Goal: Information Seeking & Learning: Check status

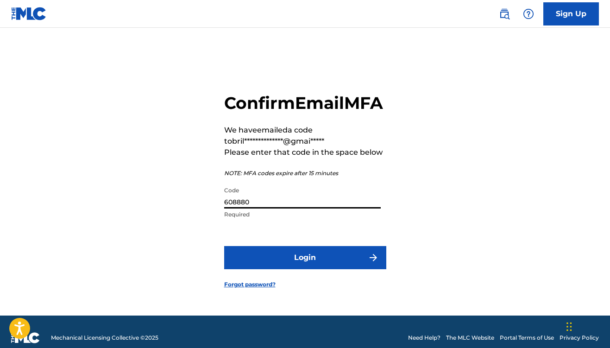
type input "608880"
click at [305, 268] on button "Login" at bounding box center [305, 257] width 162 height 23
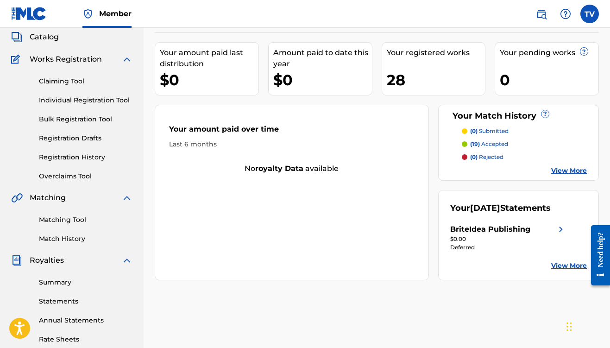
scroll to position [57, 0]
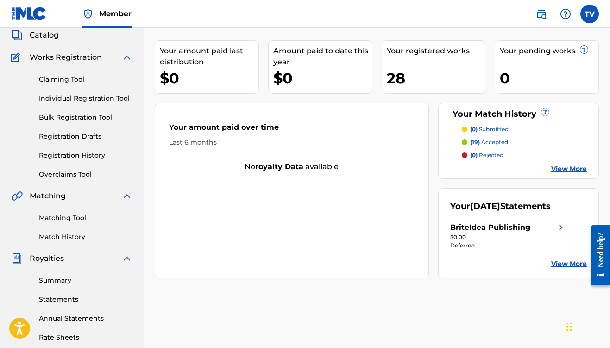
click at [557, 226] on img at bounding box center [560, 227] width 11 height 11
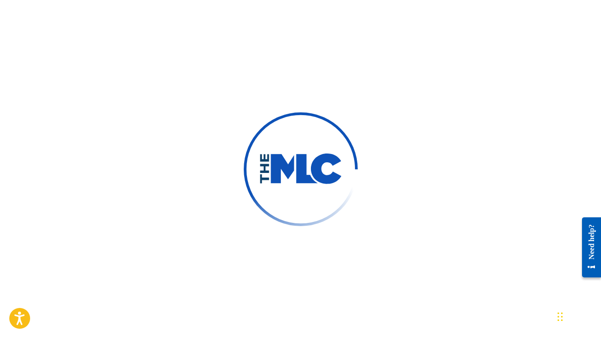
click at [349, 158] on img at bounding box center [300, 169] width 156 height 156
click at [584, 228] on div "Need help?" at bounding box center [591, 247] width 19 height 60
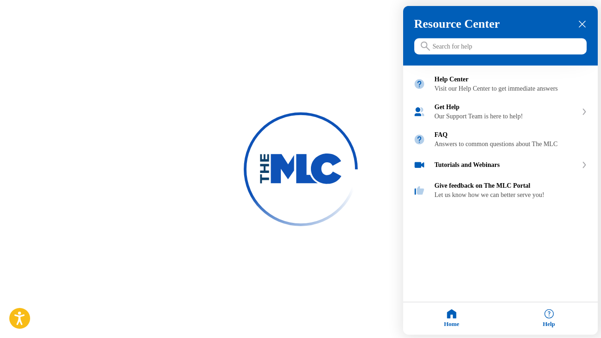
click at [385, 80] on div at bounding box center [300, 169] width 601 height 338
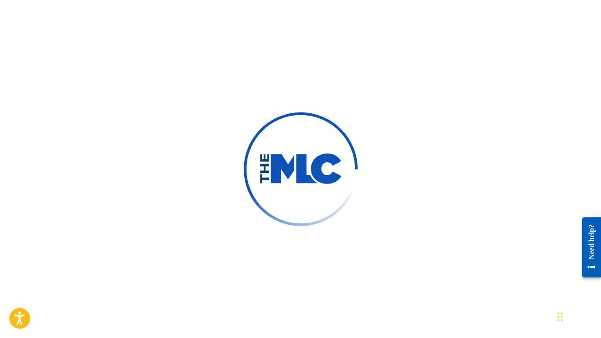
click at [140, 21] on div at bounding box center [300, 169] width 601 height 338
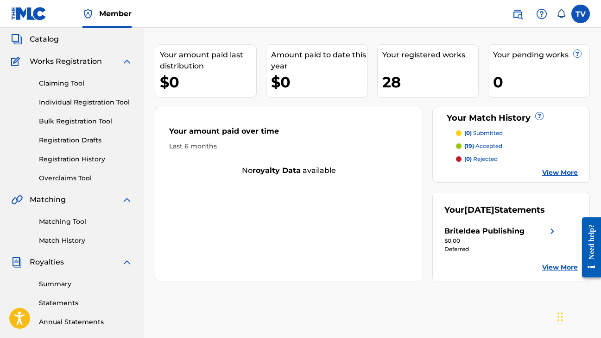
scroll to position [54, 0]
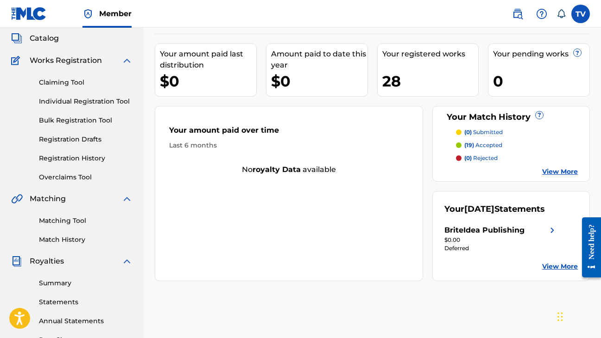
click at [551, 266] on link "View More" at bounding box center [560, 267] width 36 height 10
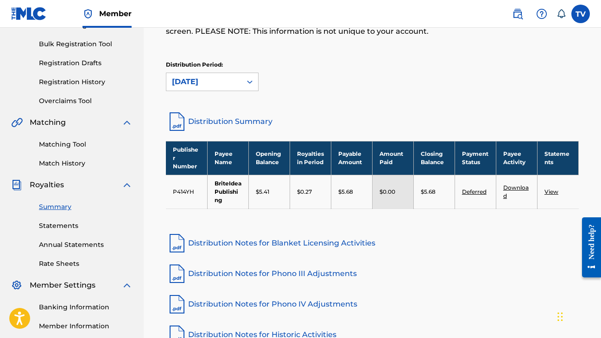
scroll to position [133, 0]
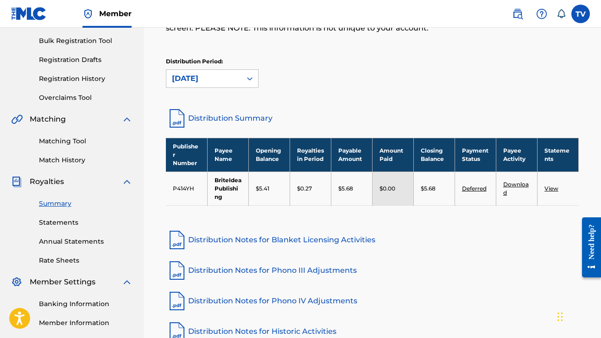
click at [65, 221] on link "Statements" at bounding box center [86, 223] width 94 height 10
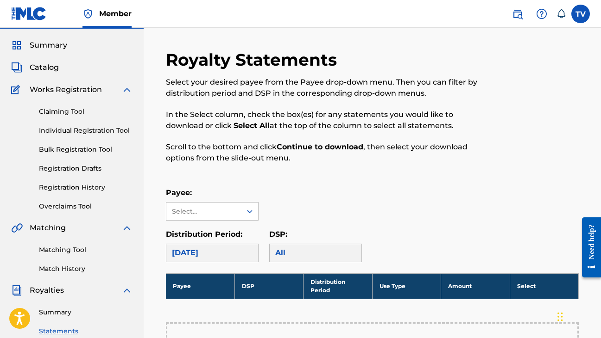
scroll to position [25, 0]
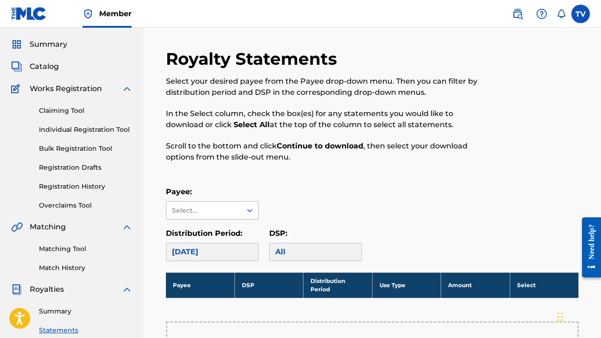
click at [249, 215] on div at bounding box center [249, 210] width 17 height 17
click at [241, 230] on div "BriteIdea Publishing" at bounding box center [212, 231] width 92 height 23
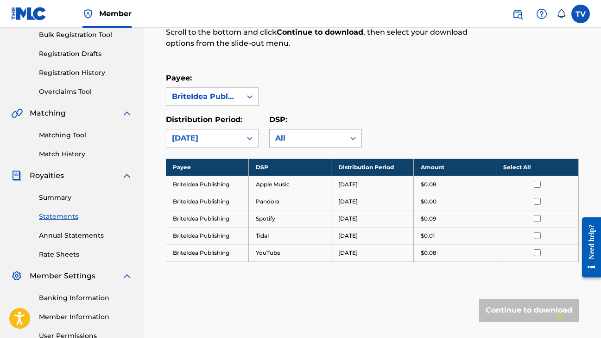
scroll to position [141, 0]
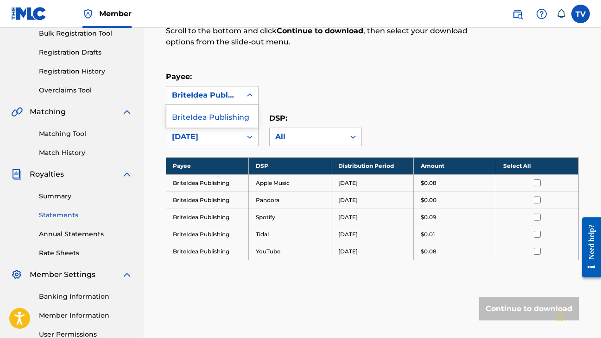
click at [246, 90] on div at bounding box center [249, 95] width 17 height 17
click at [238, 114] on div "BriteIdea Publishing" at bounding box center [212, 116] width 92 height 23
click at [538, 183] on input "checkbox" at bounding box center [536, 183] width 7 height 7
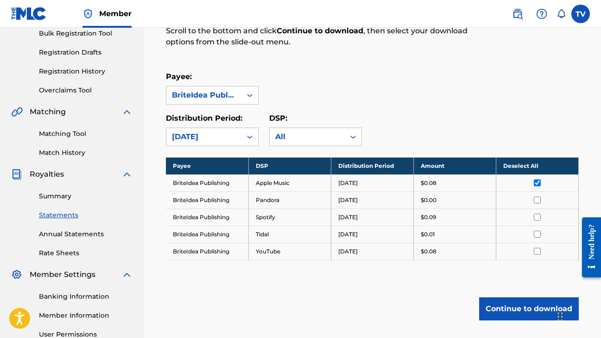
click at [536, 199] on input "checkbox" at bounding box center [536, 200] width 7 height 7
click at [536, 209] on td at bounding box center [536, 217] width 82 height 17
click at [537, 219] on input "checkbox" at bounding box center [536, 217] width 7 height 7
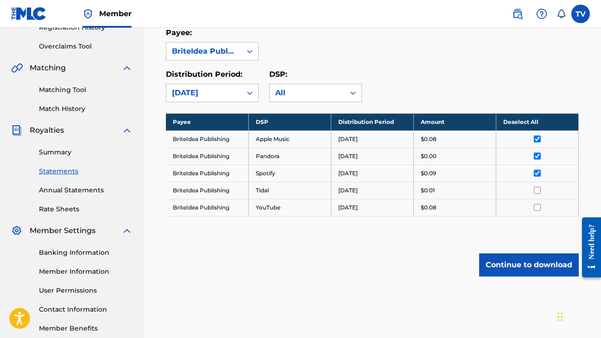
scroll to position [186, 0]
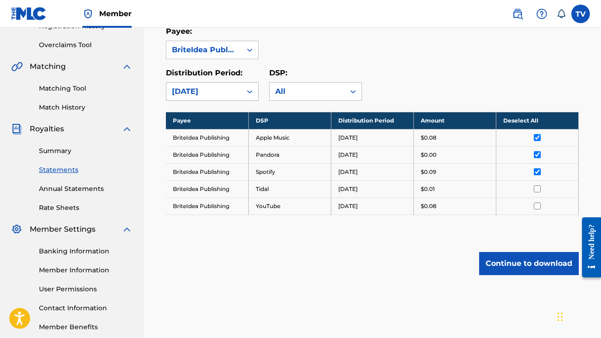
click at [250, 90] on icon at bounding box center [249, 91] width 9 height 9
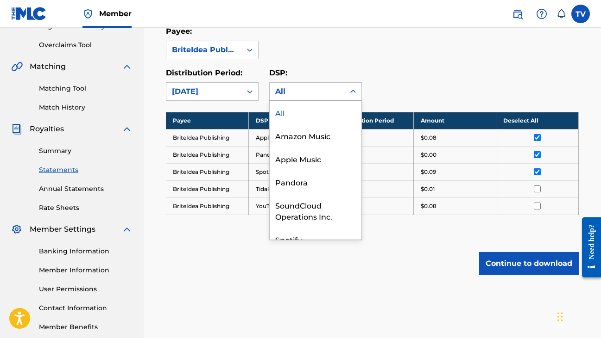
click at [293, 91] on div "All" at bounding box center [307, 91] width 64 height 11
click at [251, 94] on icon at bounding box center [249, 91] width 9 height 9
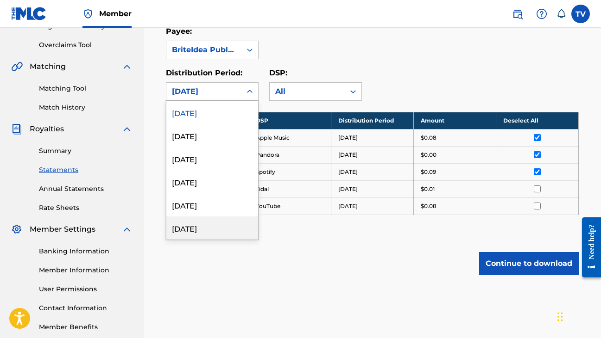
click at [208, 223] on div "March 2025" at bounding box center [212, 228] width 92 height 23
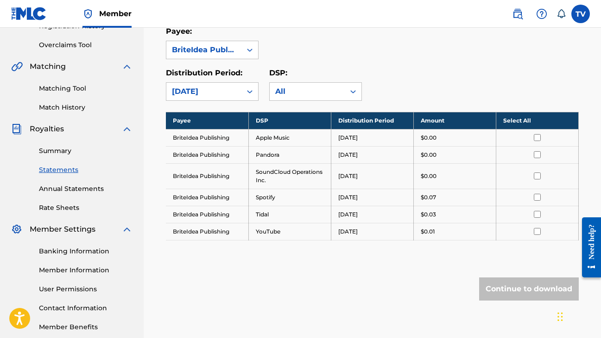
click at [87, 187] on link "Annual Statements" at bounding box center [86, 189] width 94 height 10
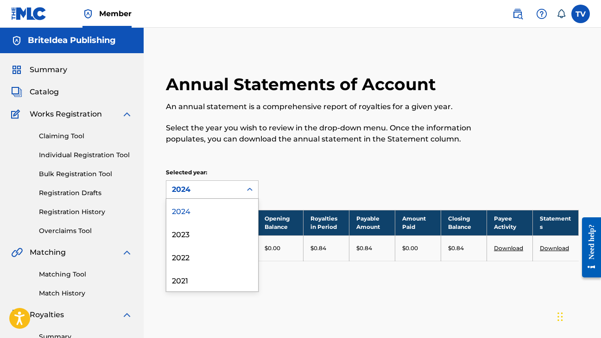
click at [250, 185] on div at bounding box center [249, 190] width 17 height 17
click at [216, 212] on div "2024" at bounding box center [212, 210] width 92 height 23
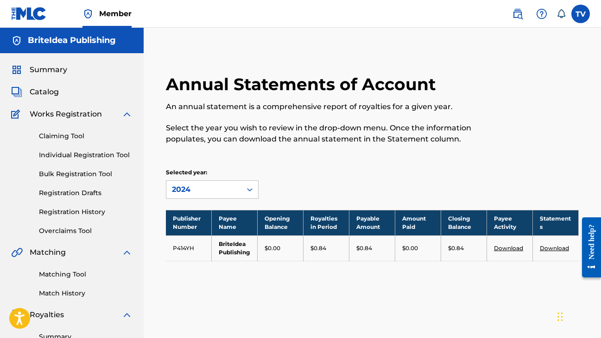
click at [35, 19] on img at bounding box center [29, 13] width 36 height 13
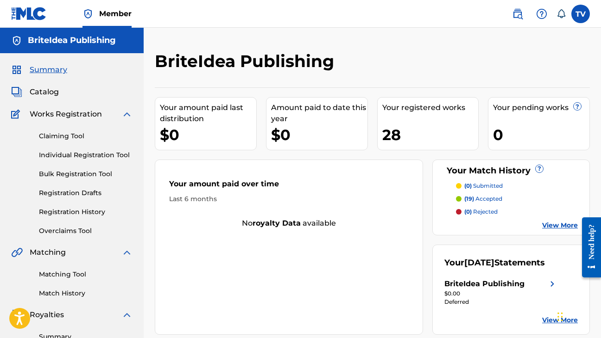
click at [56, 39] on h5 "BriteIdea Publishing" at bounding box center [72, 40] width 88 height 11
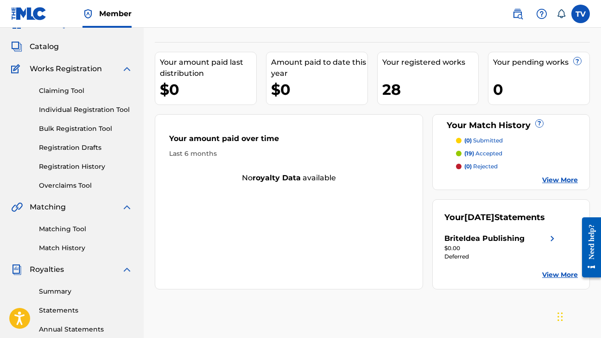
scroll to position [56, 0]
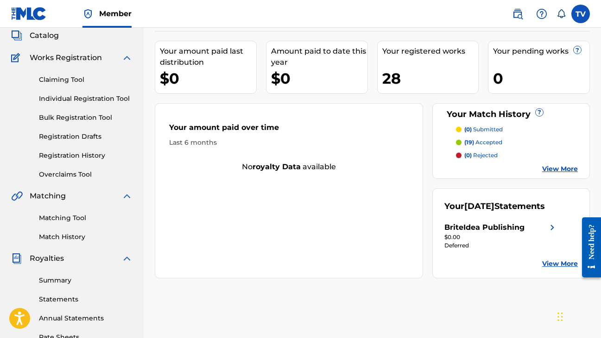
click at [542, 170] on link "View More" at bounding box center [560, 169] width 36 height 10
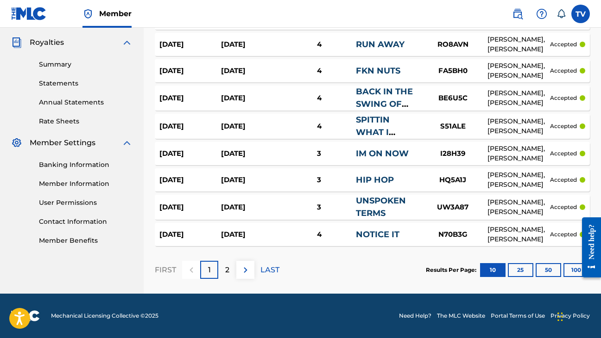
scroll to position [273, 0]
click at [563, 269] on button "100" at bounding box center [575, 270] width 25 height 14
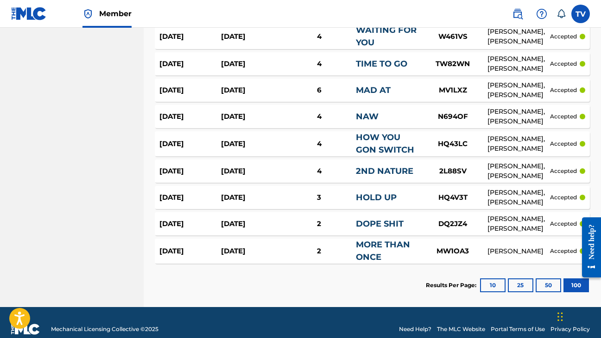
scroll to position [503, 0]
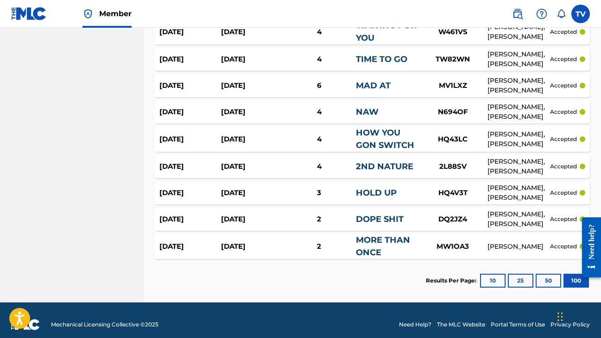
click at [244, 111] on div "Oct 18, 2024" at bounding box center [252, 112] width 62 height 11
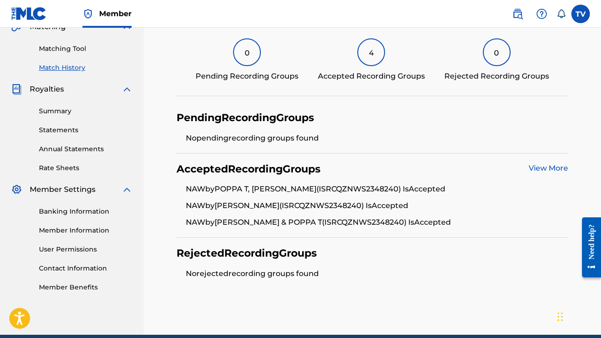
scroll to position [237, 0]
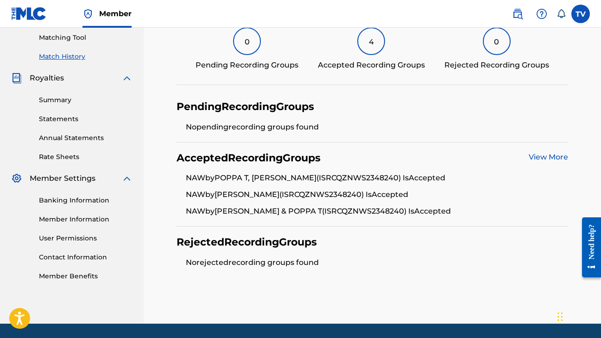
click at [540, 154] on link "View More" at bounding box center [547, 157] width 39 height 9
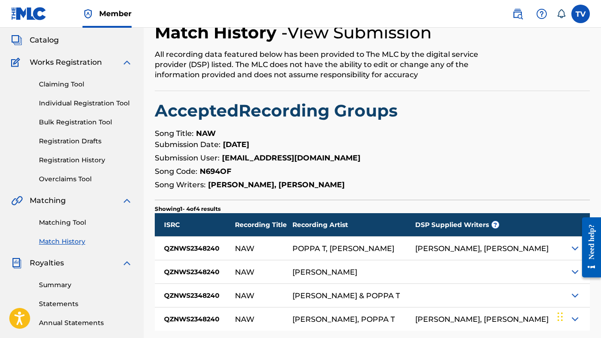
scroll to position [49, 0]
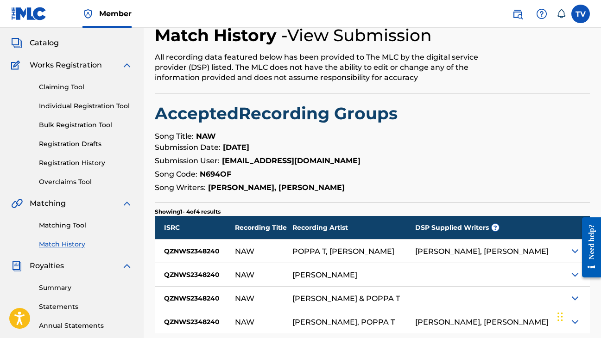
click at [59, 44] on div "Catalog" at bounding box center [71, 43] width 121 height 11
click at [51, 44] on span "Catalog" at bounding box center [44, 43] width 29 height 11
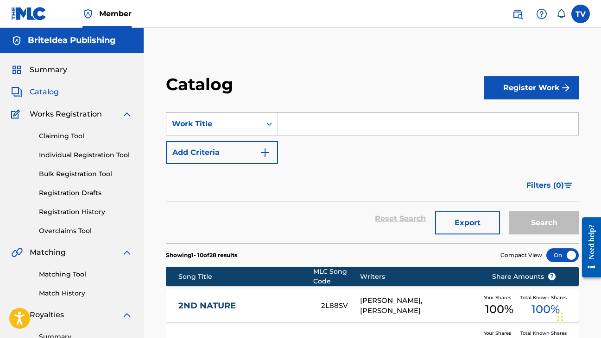
click at [64, 71] on span "Summary" at bounding box center [49, 69] width 38 height 11
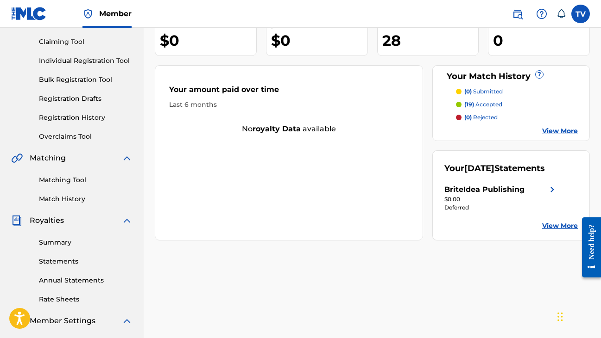
scroll to position [95, 0]
click at [557, 223] on link "View More" at bounding box center [560, 226] width 36 height 10
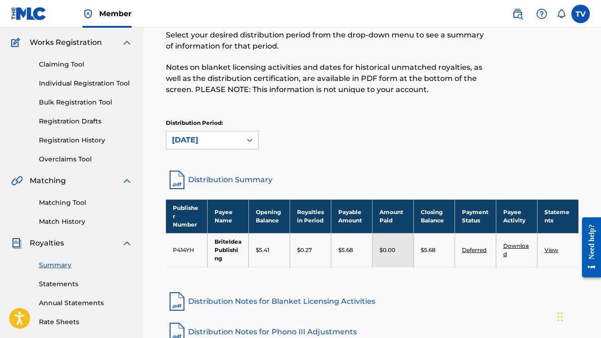
scroll to position [73, 0]
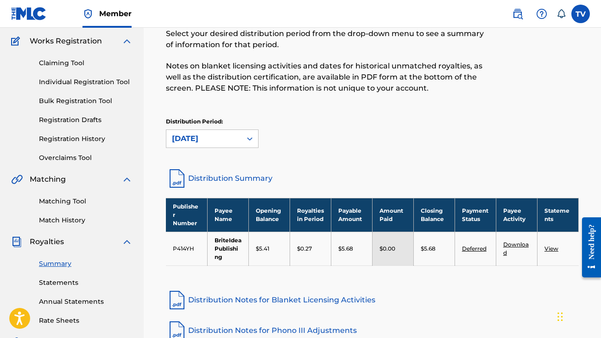
click at [479, 249] on link "Deferred" at bounding box center [474, 248] width 25 height 7
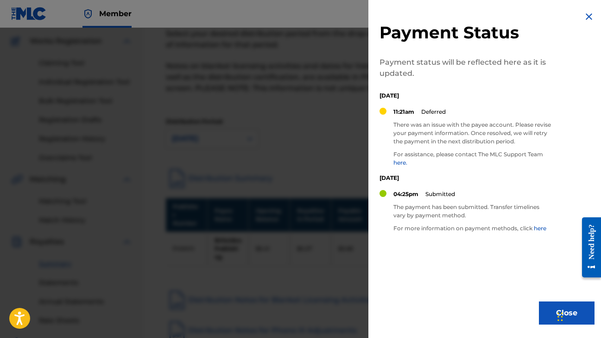
click at [589, 15] on img at bounding box center [588, 16] width 11 height 11
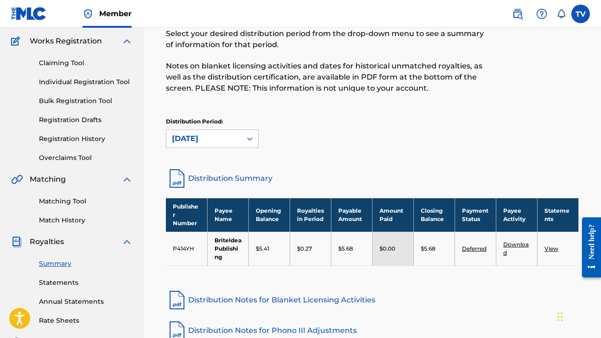
click at [491, 250] on td "Deferred" at bounding box center [474, 249] width 41 height 34
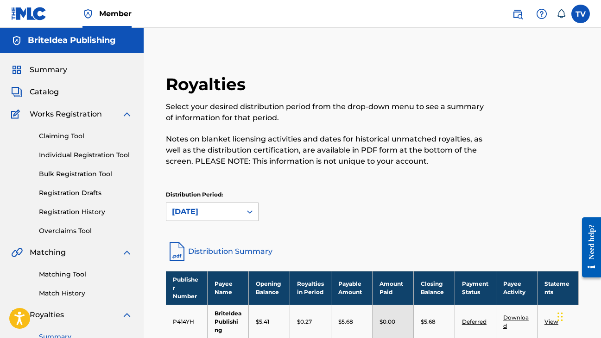
scroll to position [0, 0]
click at [69, 44] on h5 "BriteIdea Publishing" at bounding box center [72, 40] width 88 height 11
click at [46, 72] on span "Summary" at bounding box center [49, 69] width 38 height 11
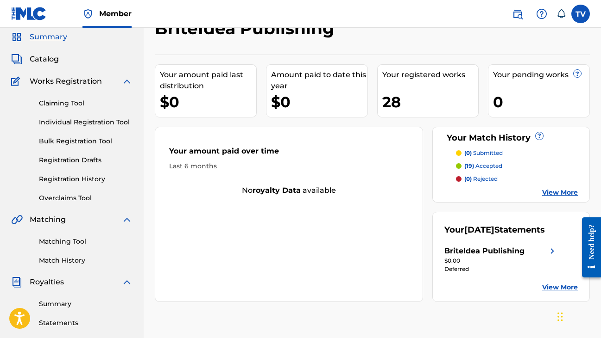
scroll to position [58, 0]
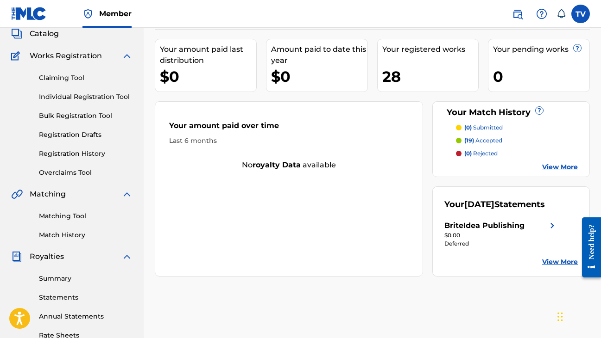
click at [484, 141] on p "(19) accepted" at bounding box center [483, 141] width 38 height 8
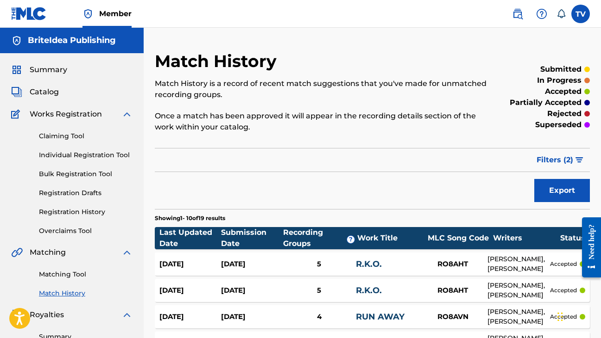
click at [92, 211] on link "Registration History" at bounding box center [86, 212] width 94 height 10
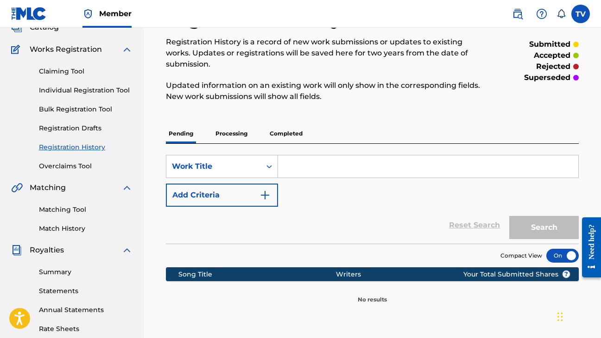
scroll to position [55, 0]
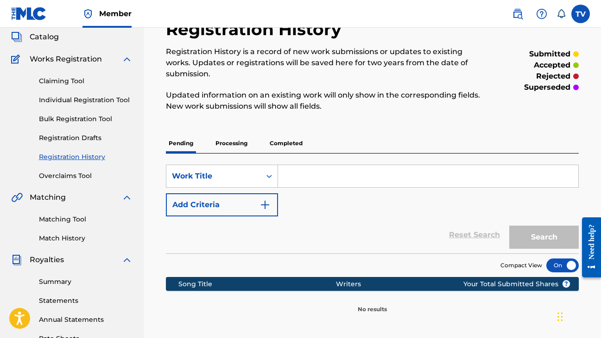
click at [267, 143] on p "Completed" at bounding box center [286, 143] width 38 height 19
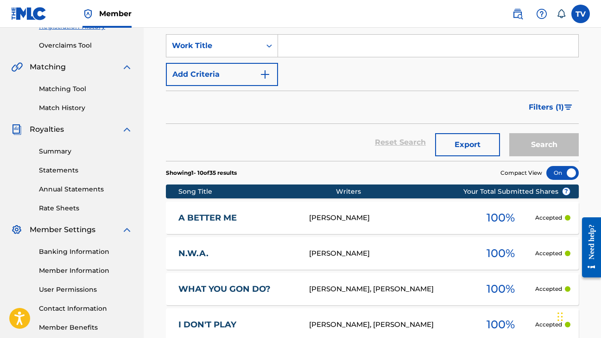
scroll to position [183, 0]
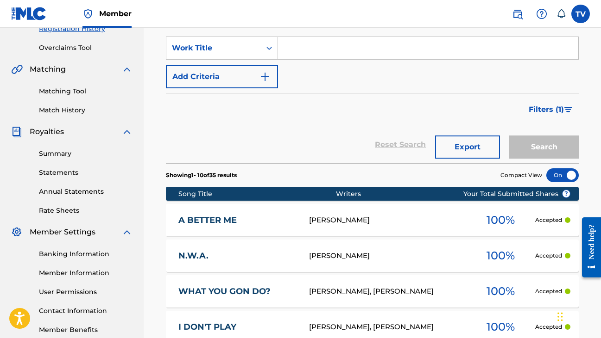
click at [31, 14] on img at bounding box center [29, 13] width 36 height 13
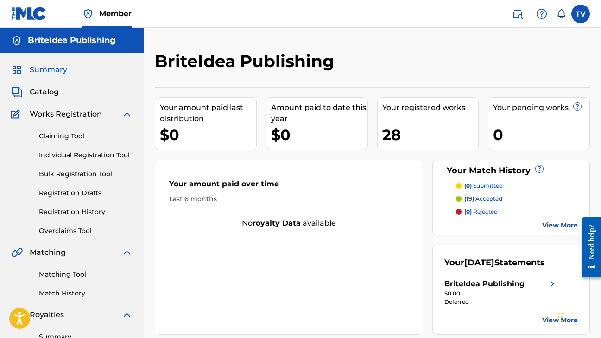
click at [509, 286] on div "BriteIdea Publishing" at bounding box center [484, 284] width 80 height 11
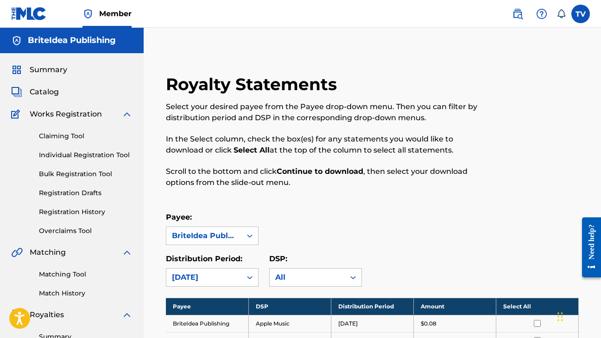
click at [38, 46] on div "BriteIdea Publishing" at bounding box center [72, 40] width 144 height 25
click at [33, 21] on link at bounding box center [29, 13] width 36 height 27
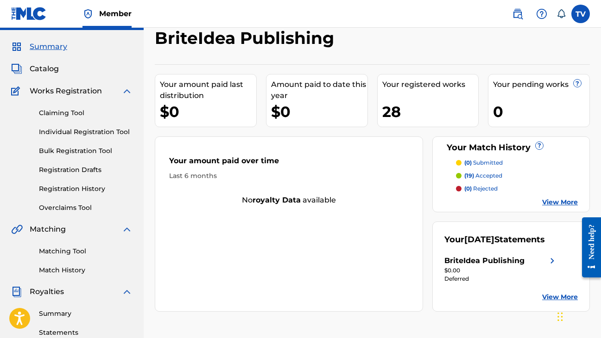
scroll to position [31, 0]
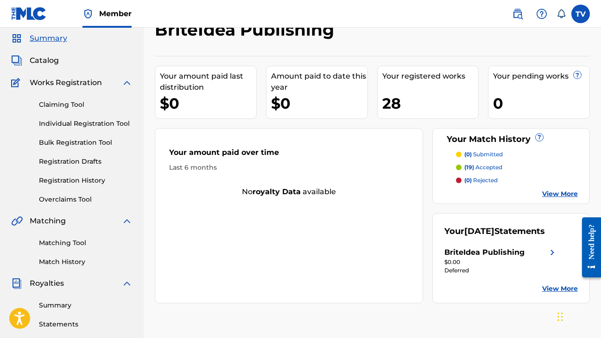
click at [558, 288] on link "View More" at bounding box center [560, 289] width 36 height 10
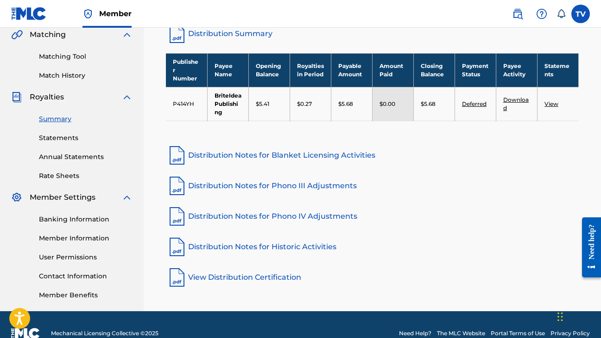
scroll to position [220, 0]
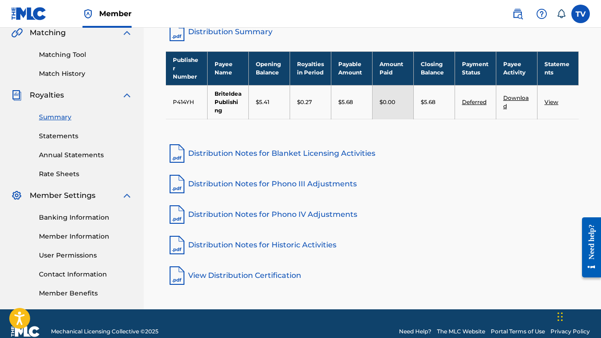
click at [29, 15] on img at bounding box center [29, 13] width 36 height 13
